Goal: Task Accomplishment & Management: Use online tool/utility

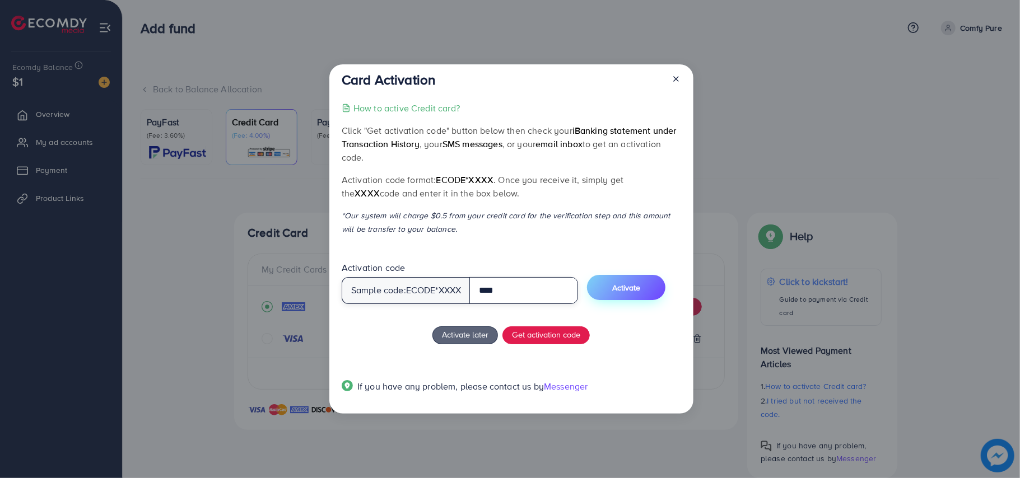
type input "****"
click at [639, 287] on span "Activate" at bounding box center [626, 287] width 28 height 11
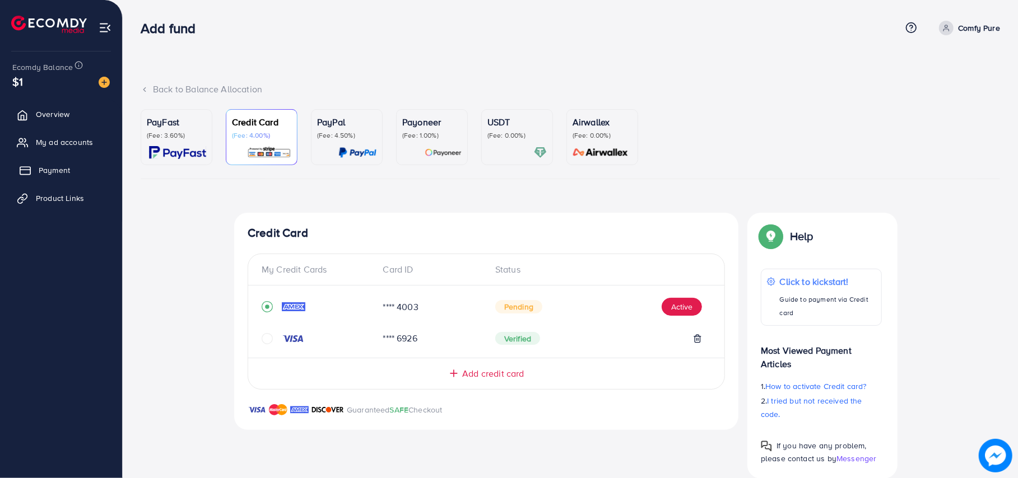
click at [63, 165] on span "Payment" at bounding box center [54, 170] width 31 height 11
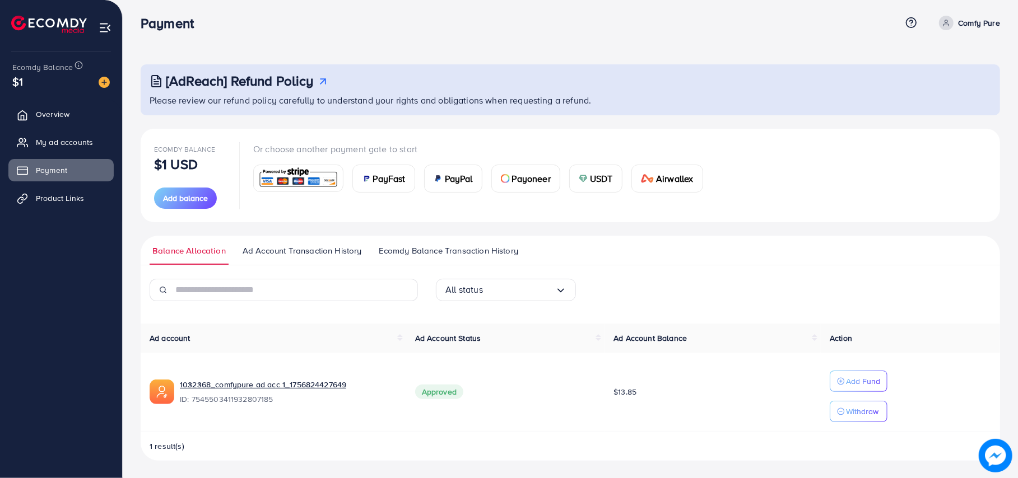
scroll to position [7, 0]
